Goal: Use online tool/utility: Utilize a website feature to perform a specific function

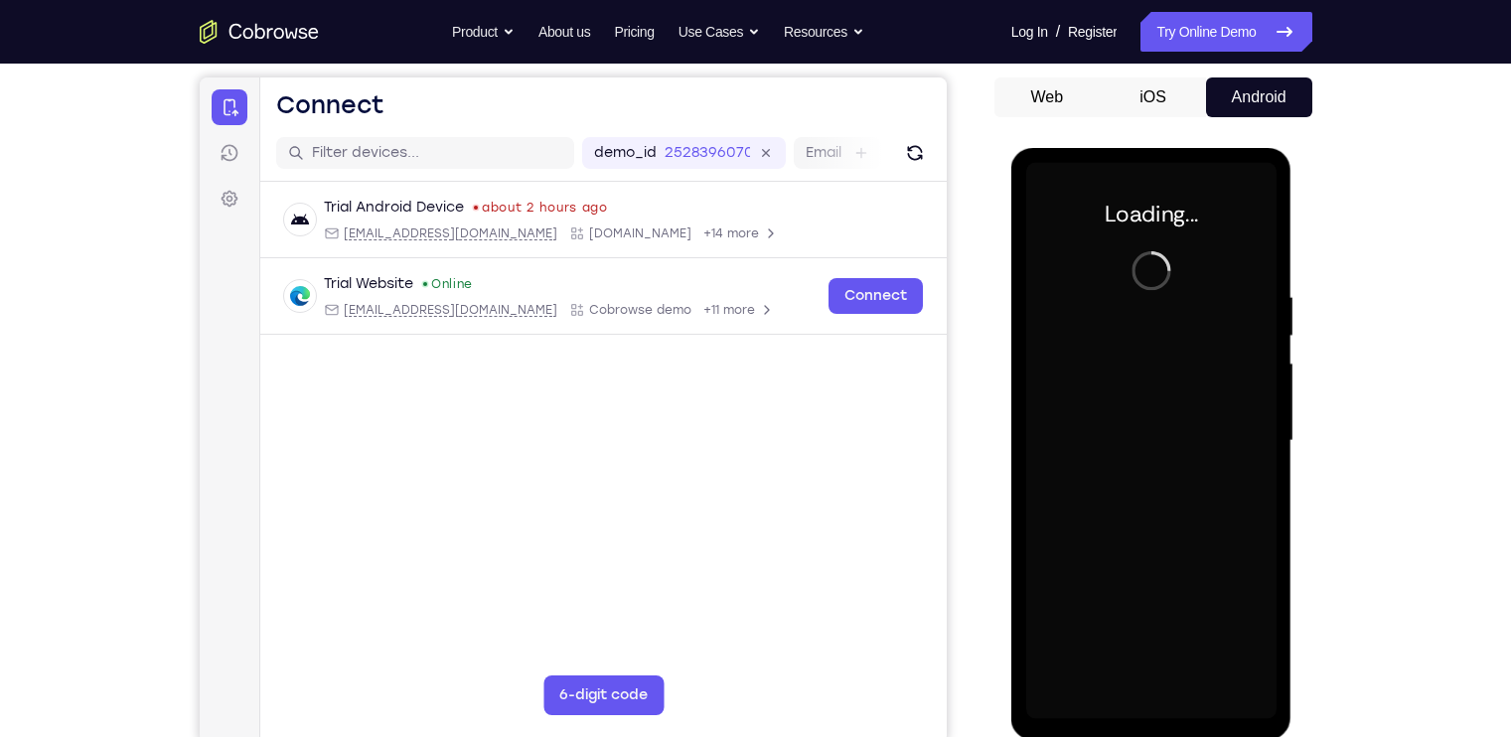
scroll to position [180, 0]
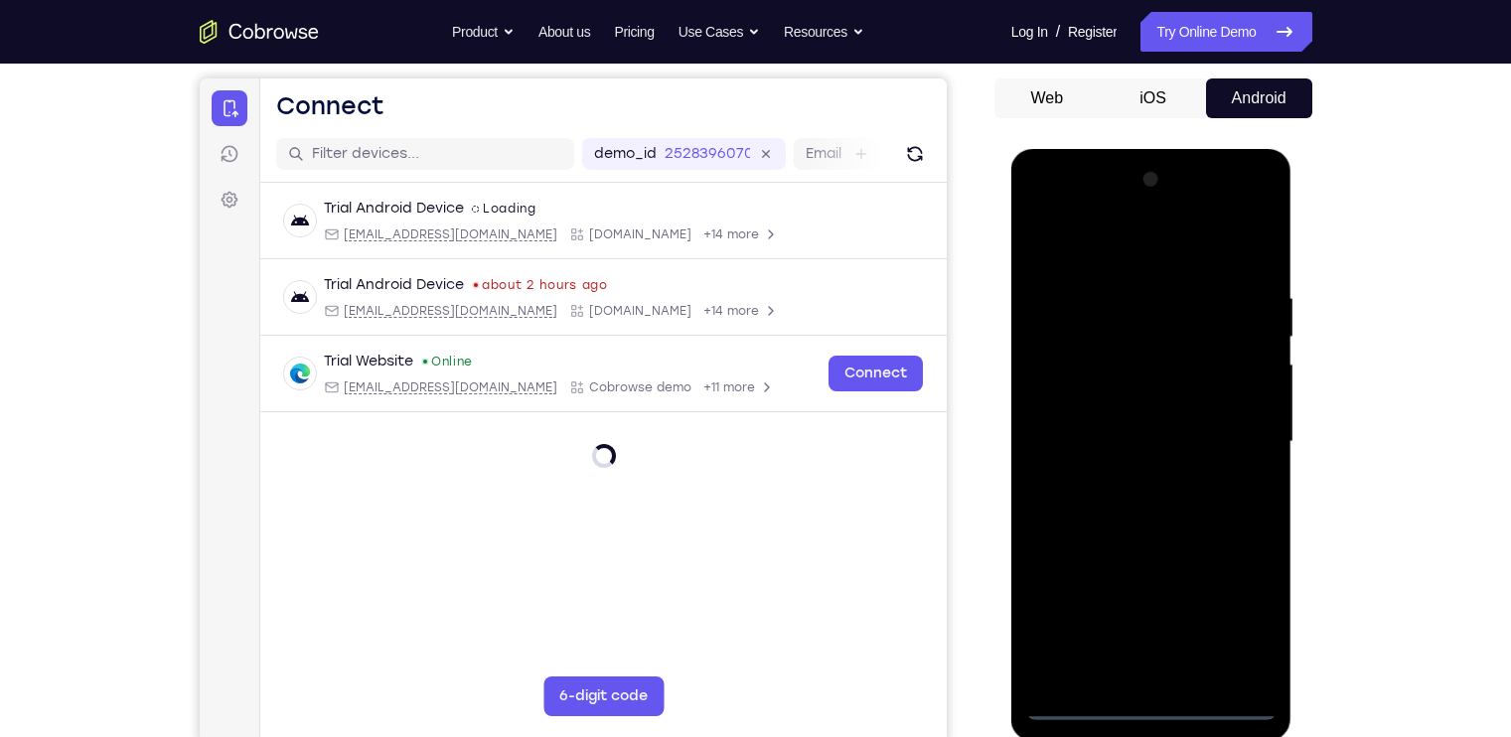
click at [1138, 696] on div at bounding box center [1151, 442] width 250 height 556
click at [1162, 704] on div at bounding box center [1151, 442] width 250 height 556
click at [1232, 608] on div at bounding box center [1151, 442] width 250 height 556
click at [1080, 252] on div at bounding box center [1151, 442] width 250 height 556
click at [1223, 431] on div at bounding box center [1151, 442] width 250 height 556
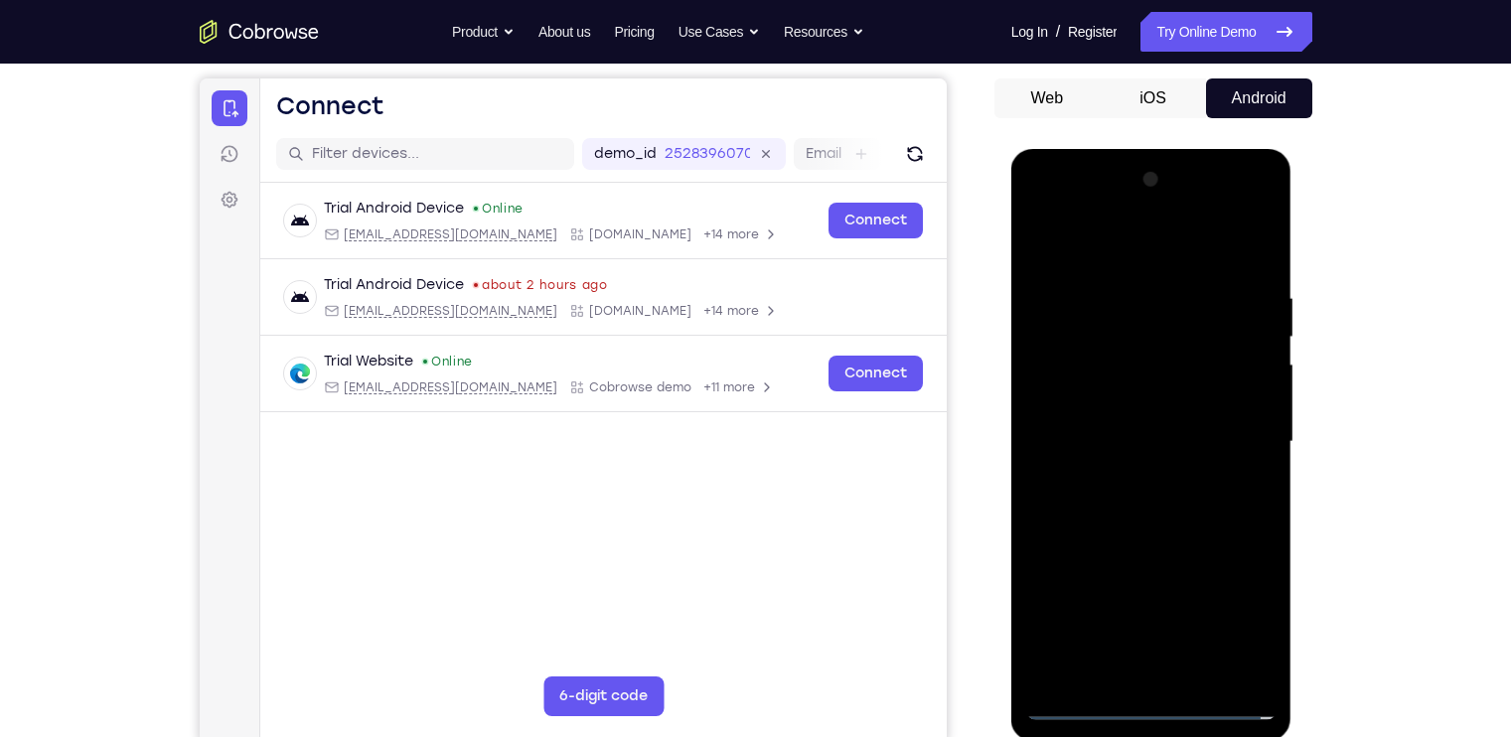
click at [1129, 480] on div at bounding box center [1151, 442] width 250 height 556
click at [1128, 438] on div at bounding box center [1151, 442] width 250 height 556
click at [1133, 409] on div at bounding box center [1151, 442] width 250 height 556
click at [1128, 435] on div at bounding box center [1151, 442] width 250 height 556
click at [1169, 507] on div at bounding box center [1151, 442] width 250 height 556
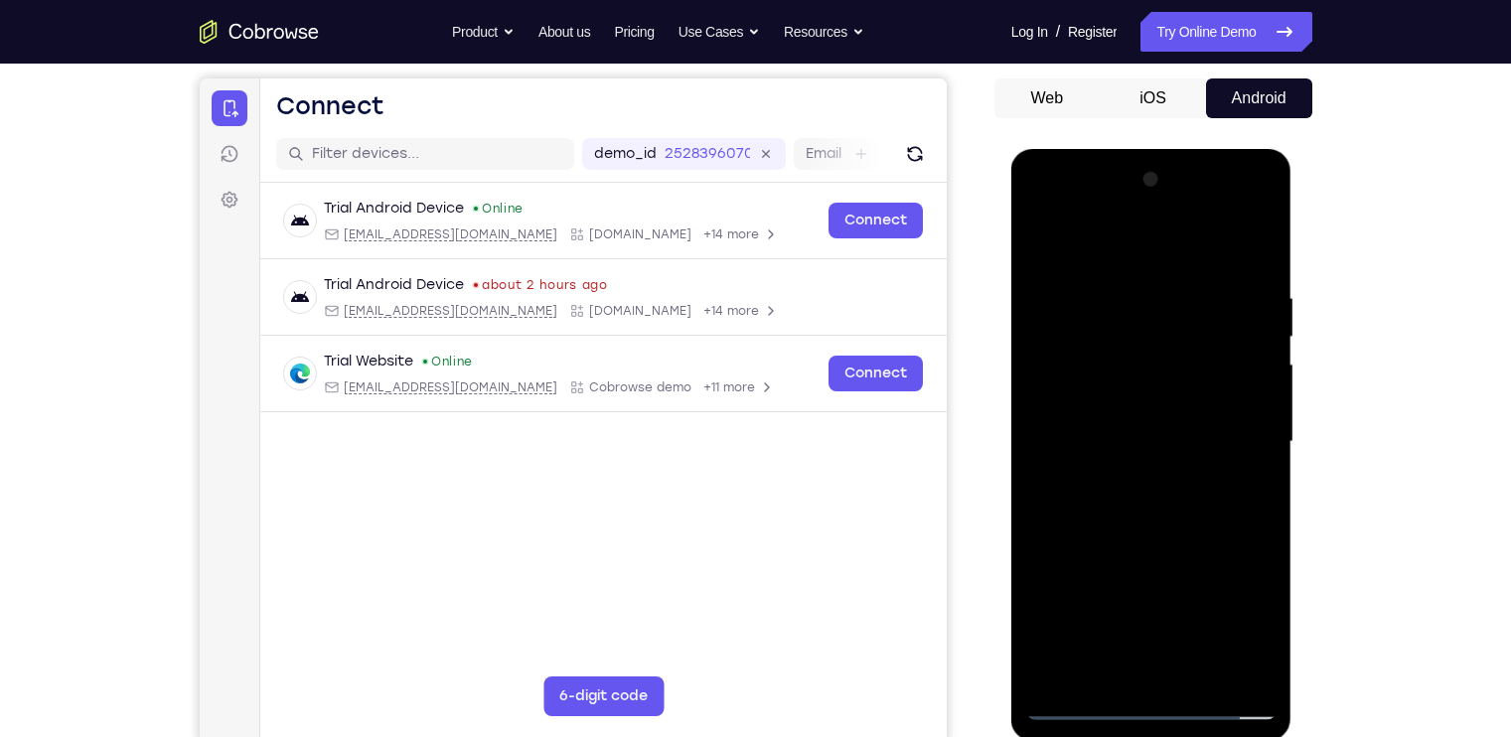
click at [1169, 507] on div at bounding box center [1151, 442] width 250 height 556
click at [1153, 532] on div at bounding box center [1151, 442] width 250 height 556
click at [1257, 239] on div at bounding box center [1151, 442] width 250 height 556
drag, startPoint x: 1139, startPoint y: 326, endPoint x: 1133, endPoint y: 444, distance: 118.4
click at [1133, 444] on div at bounding box center [1151, 442] width 250 height 556
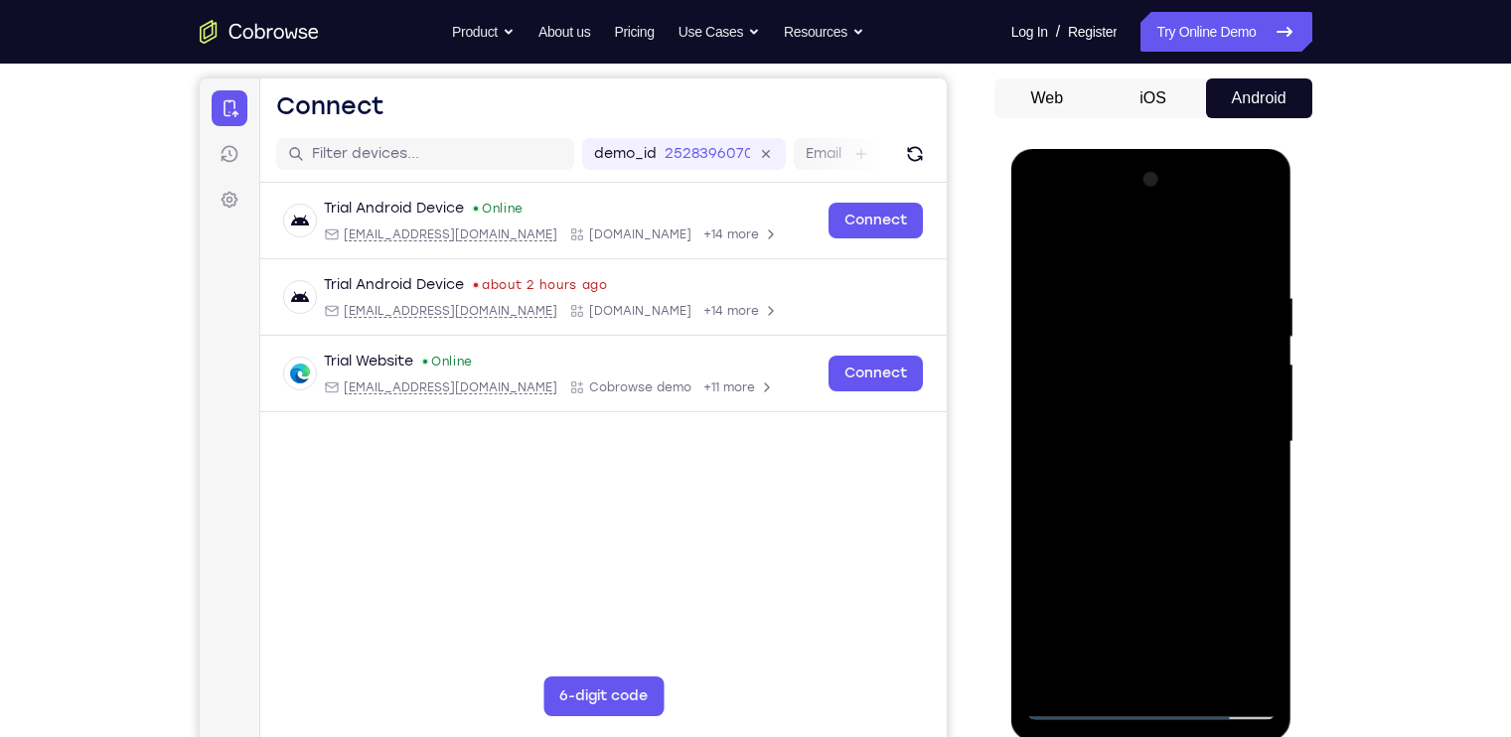
click at [1247, 680] on div at bounding box center [1151, 442] width 250 height 556
drag, startPoint x: 235, startPoint y: 531, endPoint x: 1352, endPoint y: 695, distance: 1128.8
click at [1357, 695] on div "Your Support Agent Your Customer Web iOS Android Next Steps We’d be happy to gi…" at bounding box center [756, 539] width 1272 height 1310
click at [1201, 665] on div at bounding box center [1151, 442] width 250 height 556
click at [1158, 540] on div at bounding box center [1151, 442] width 250 height 556
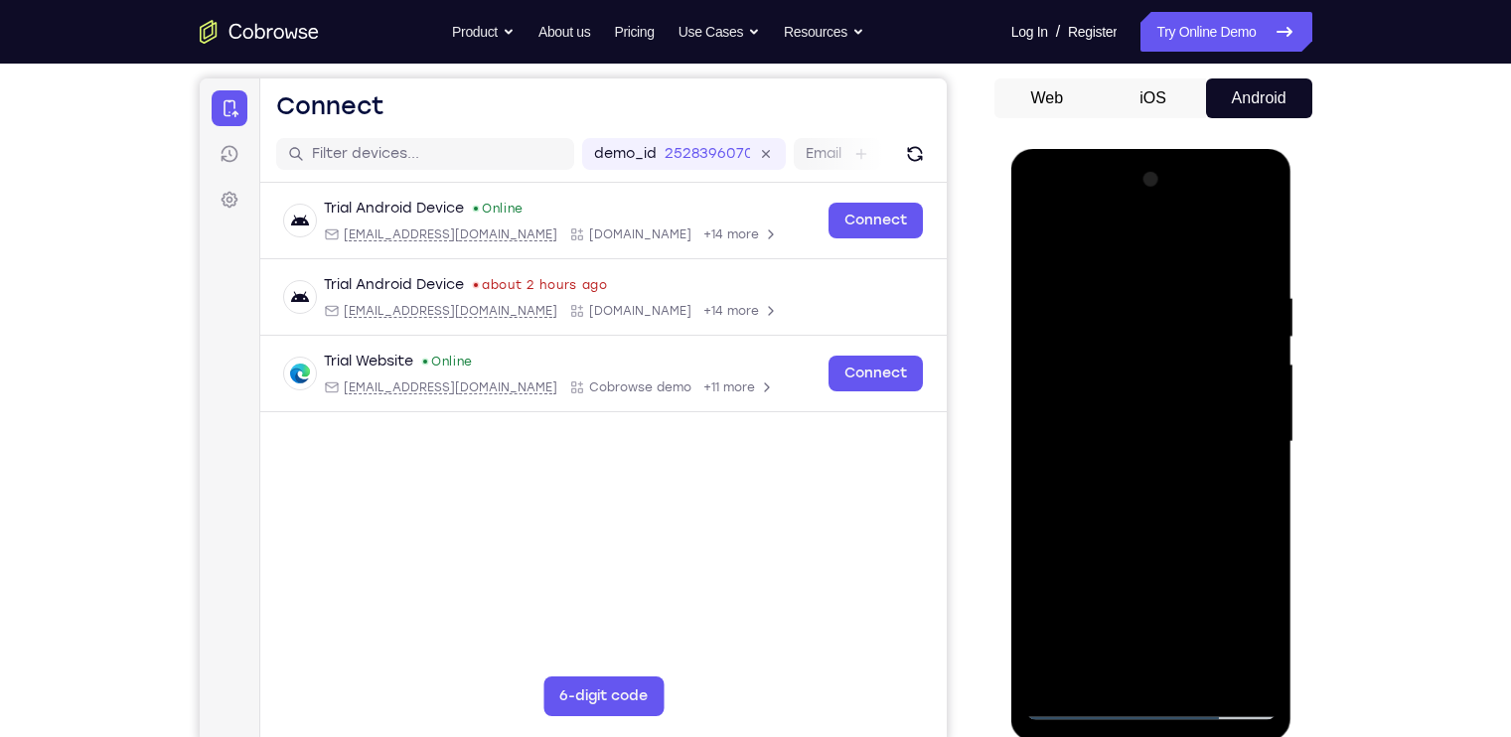
click at [1039, 242] on div at bounding box center [1151, 442] width 250 height 556
click at [1123, 281] on div at bounding box center [1151, 442] width 250 height 556
click at [1048, 359] on div at bounding box center [1151, 442] width 250 height 556
click at [1257, 245] on div at bounding box center [1151, 442] width 250 height 556
drag, startPoint x: 1194, startPoint y: 492, endPoint x: 1190, endPoint y: 287, distance: 204.7
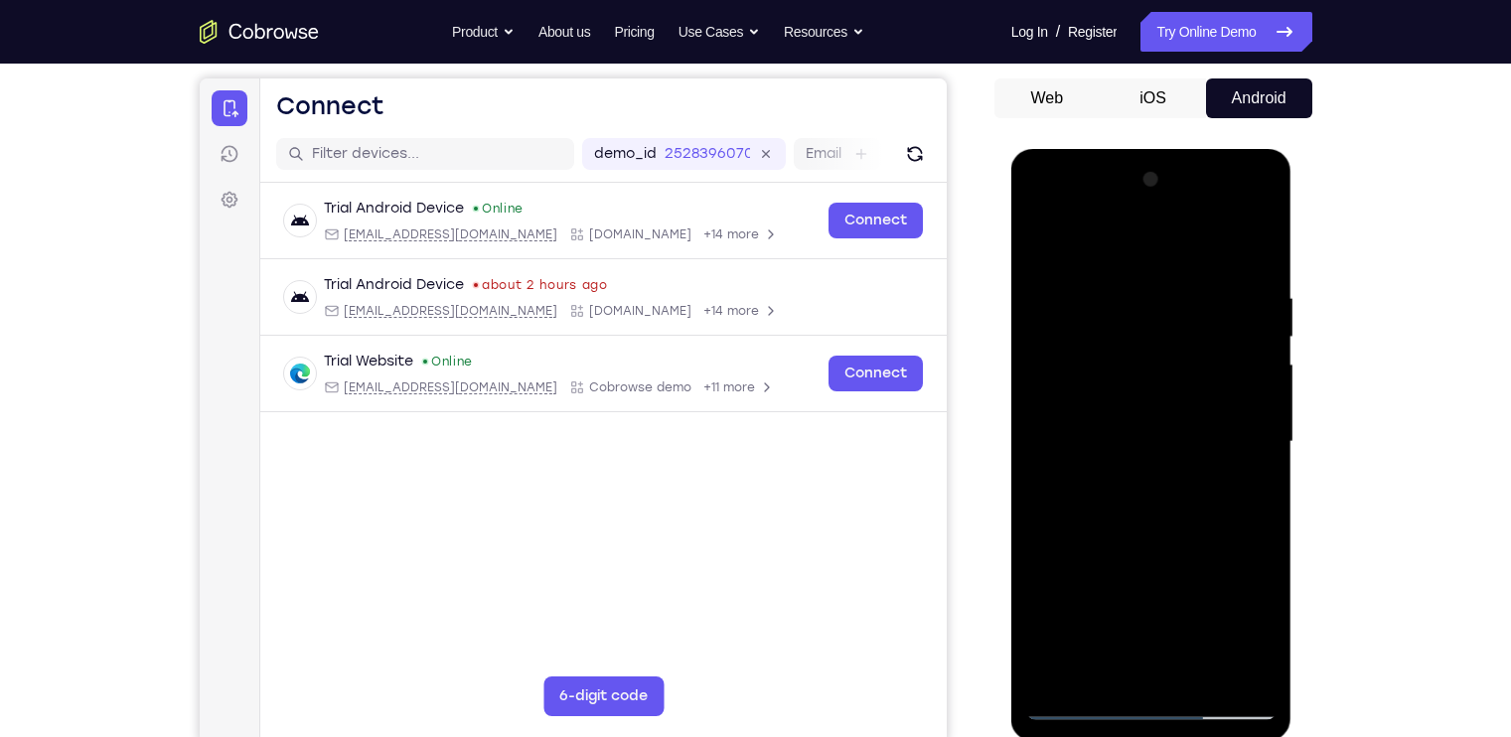
click at [1190, 287] on div at bounding box center [1151, 442] width 250 height 556
drag, startPoint x: 1145, startPoint y: 496, endPoint x: 1117, endPoint y: 332, distance: 166.4
click at [1117, 332] on div at bounding box center [1151, 442] width 250 height 556
drag, startPoint x: 1147, startPoint y: 591, endPoint x: 1157, endPoint y: 330, distance: 261.5
click at [1157, 330] on div at bounding box center [1151, 442] width 250 height 556
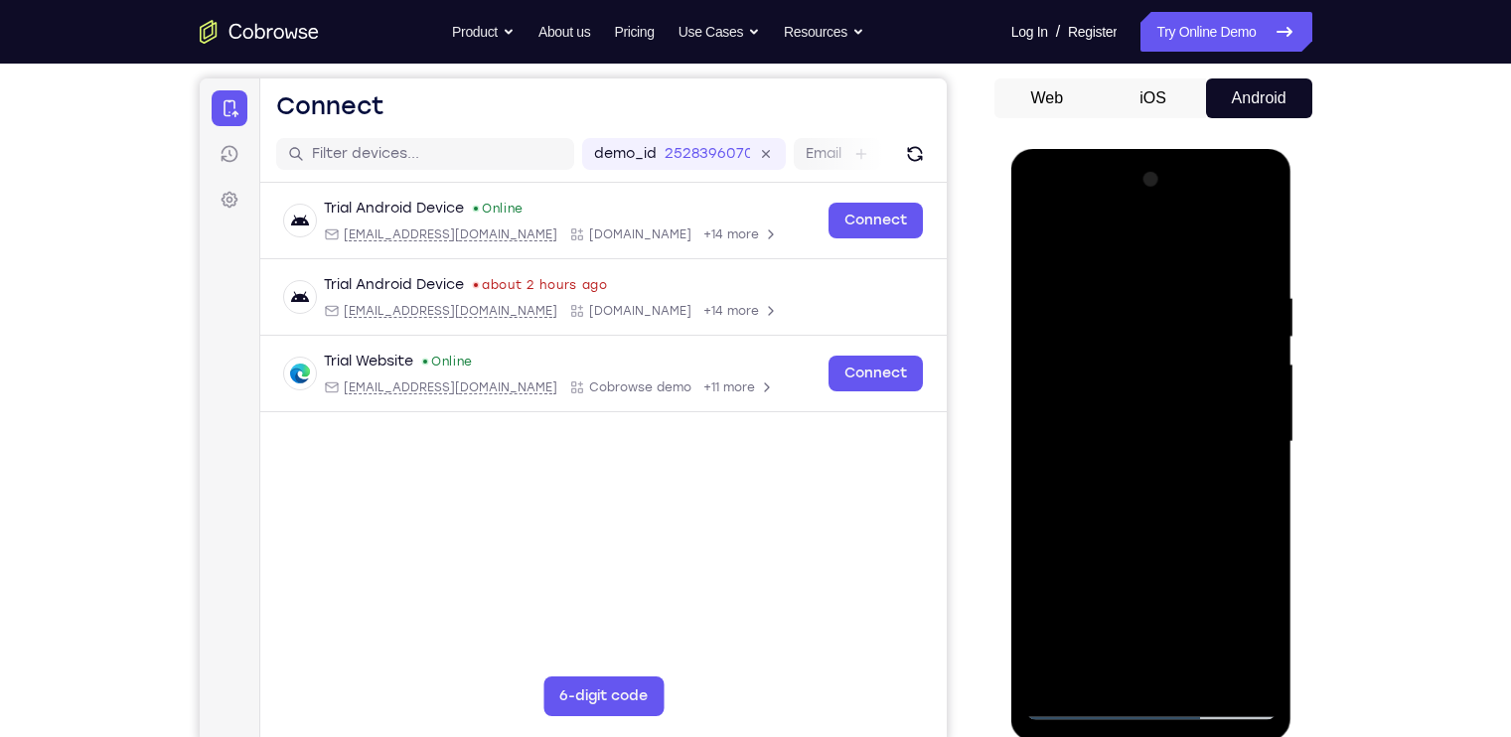
drag, startPoint x: 1211, startPoint y: 452, endPoint x: 1211, endPoint y: 225, distance: 227.5
click at [1211, 225] on div at bounding box center [1151, 442] width 250 height 556
drag, startPoint x: 1231, startPoint y: 477, endPoint x: 1171, endPoint y: 175, distance: 307.8
click at [1171, 175] on div at bounding box center [1151, 442] width 250 height 556
click at [1256, 237] on div at bounding box center [1151, 442] width 250 height 556
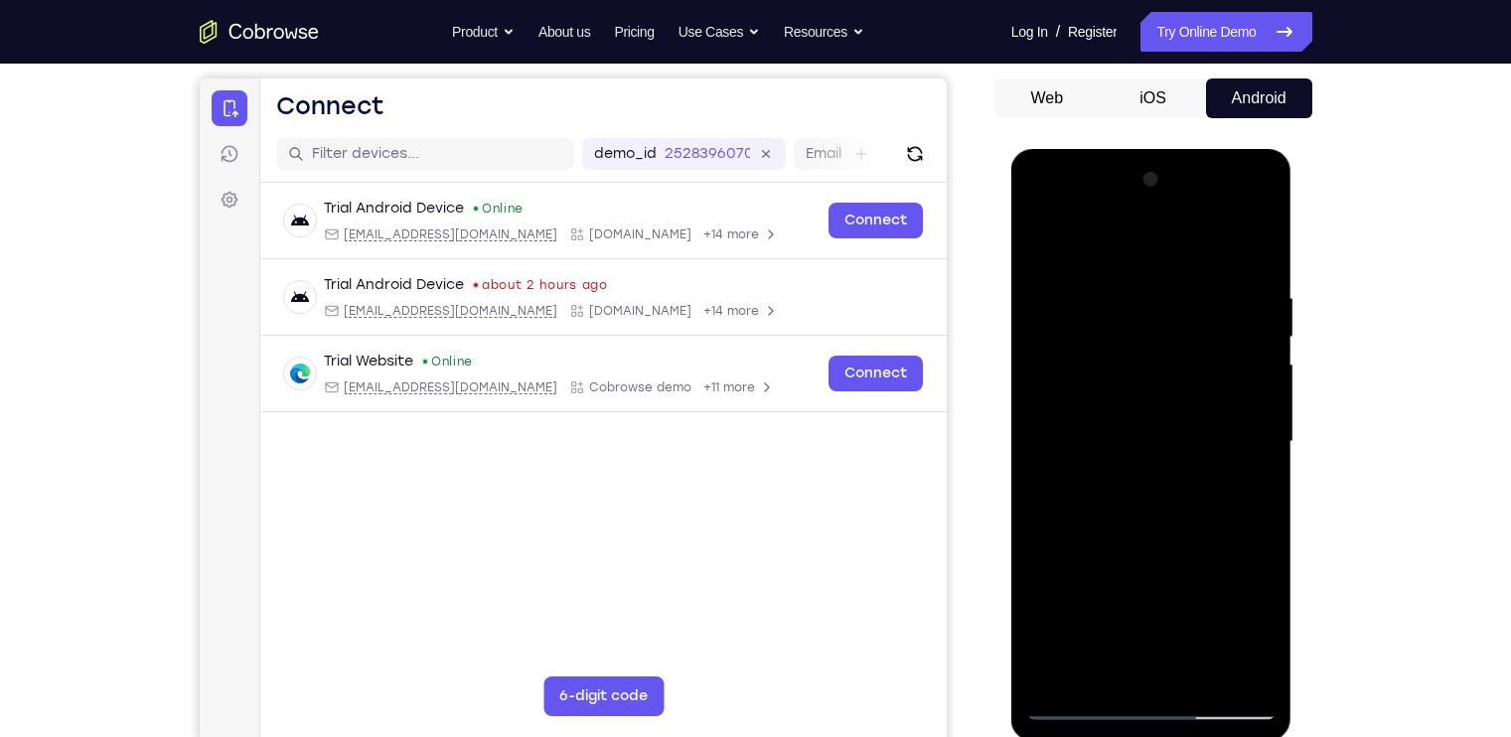
click at [1193, 675] on div at bounding box center [1151, 442] width 250 height 556
click at [1255, 390] on div at bounding box center [1151, 442] width 250 height 556
click at [1160, 275] on div at bounding box center [1151, 442] width 250 height 556
click at [1043, 242] on div at bounding box center [1151, 442] width 250 height 556
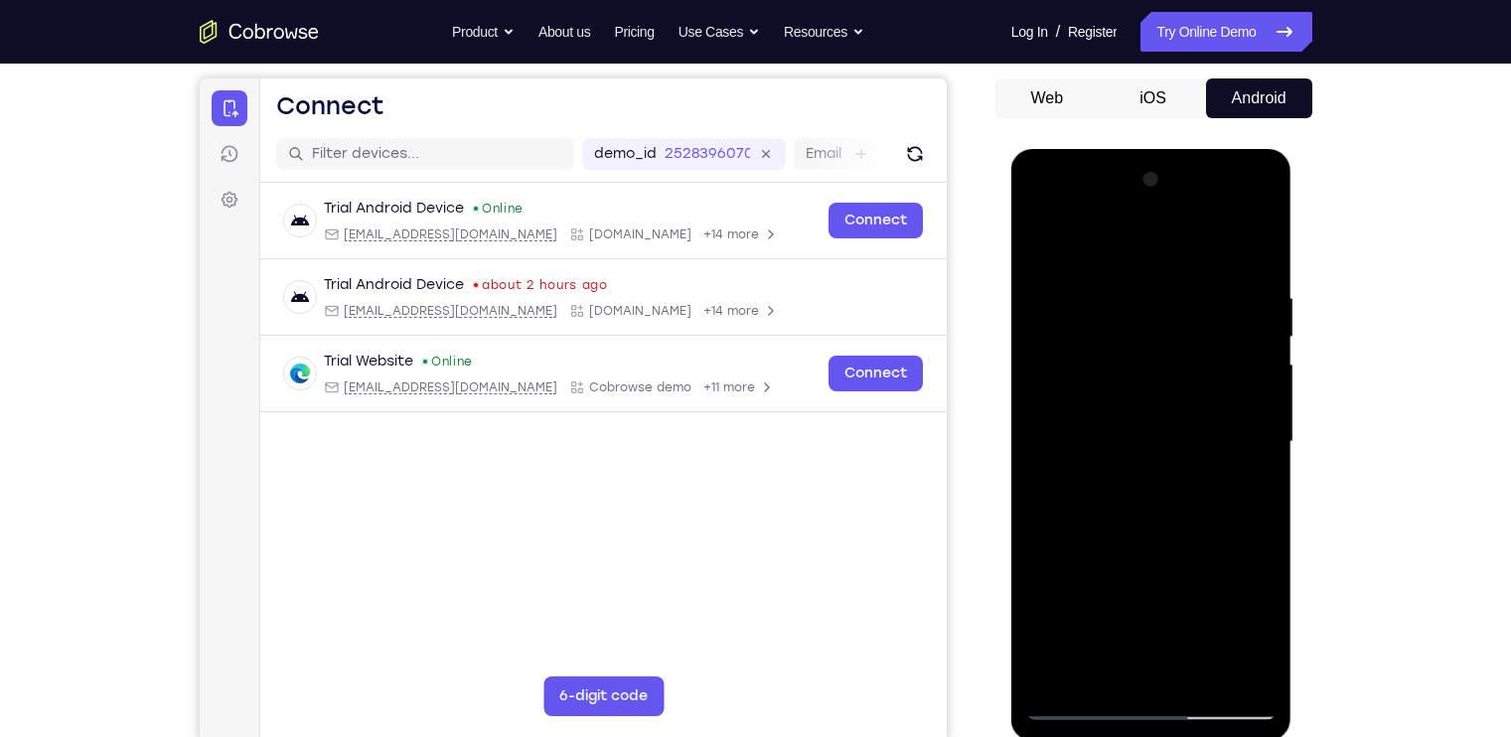
click at [1043, 242] on div at bounding box center [1151, 442] width 250 height 556
drag, startPoint x: 1195, startPoint y: 435, endPoint x: 1177, endPoint y: 172, distance: 263.9
click at [1177, 172] on div at bounding box center [1151, 442] width 250 height 556
